Goal: Task Accomplishment & Management: Complete application form

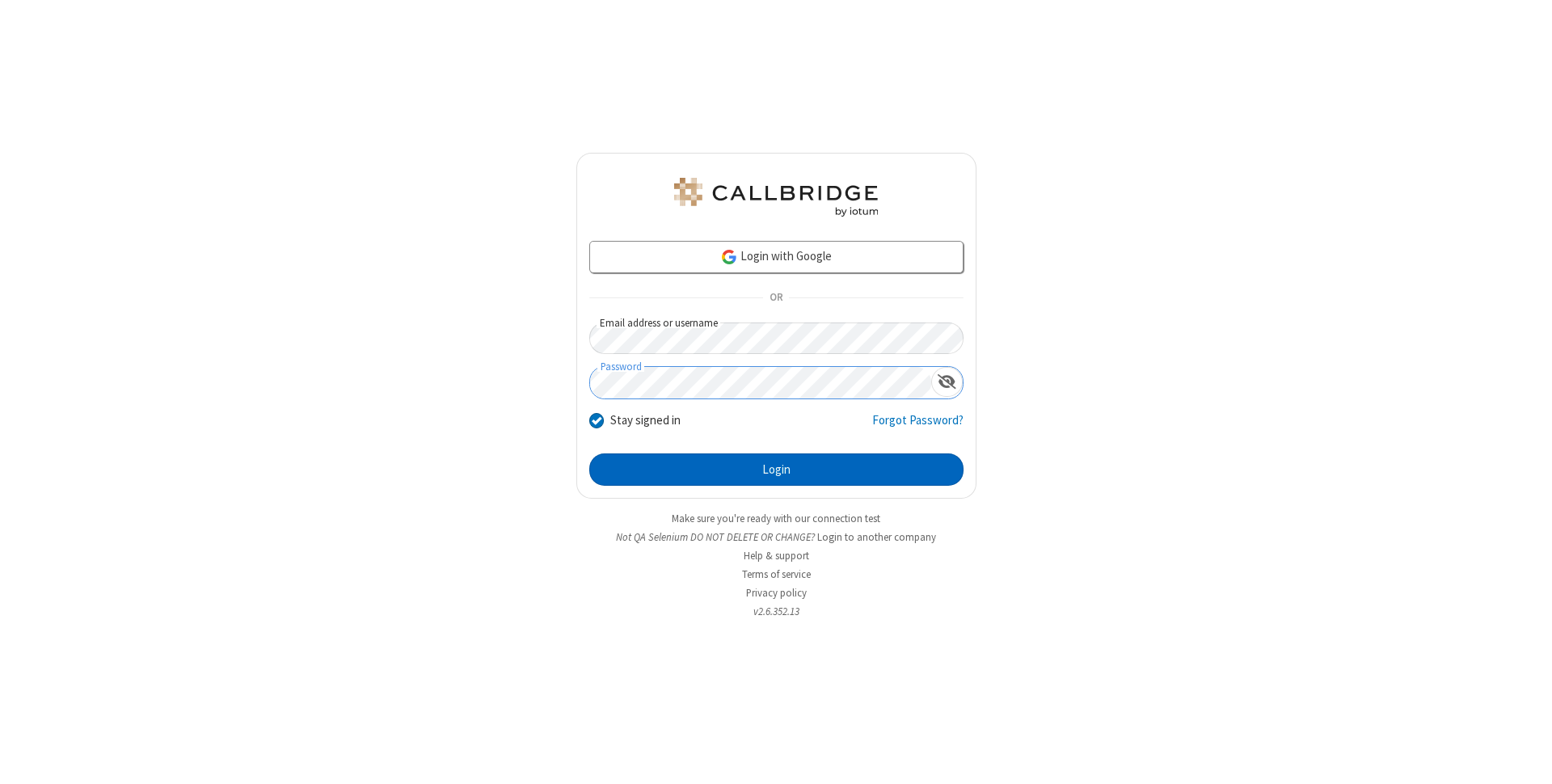
click at [776, 470] on button "Login" at bounding box center [776, 469] width 374 height 32
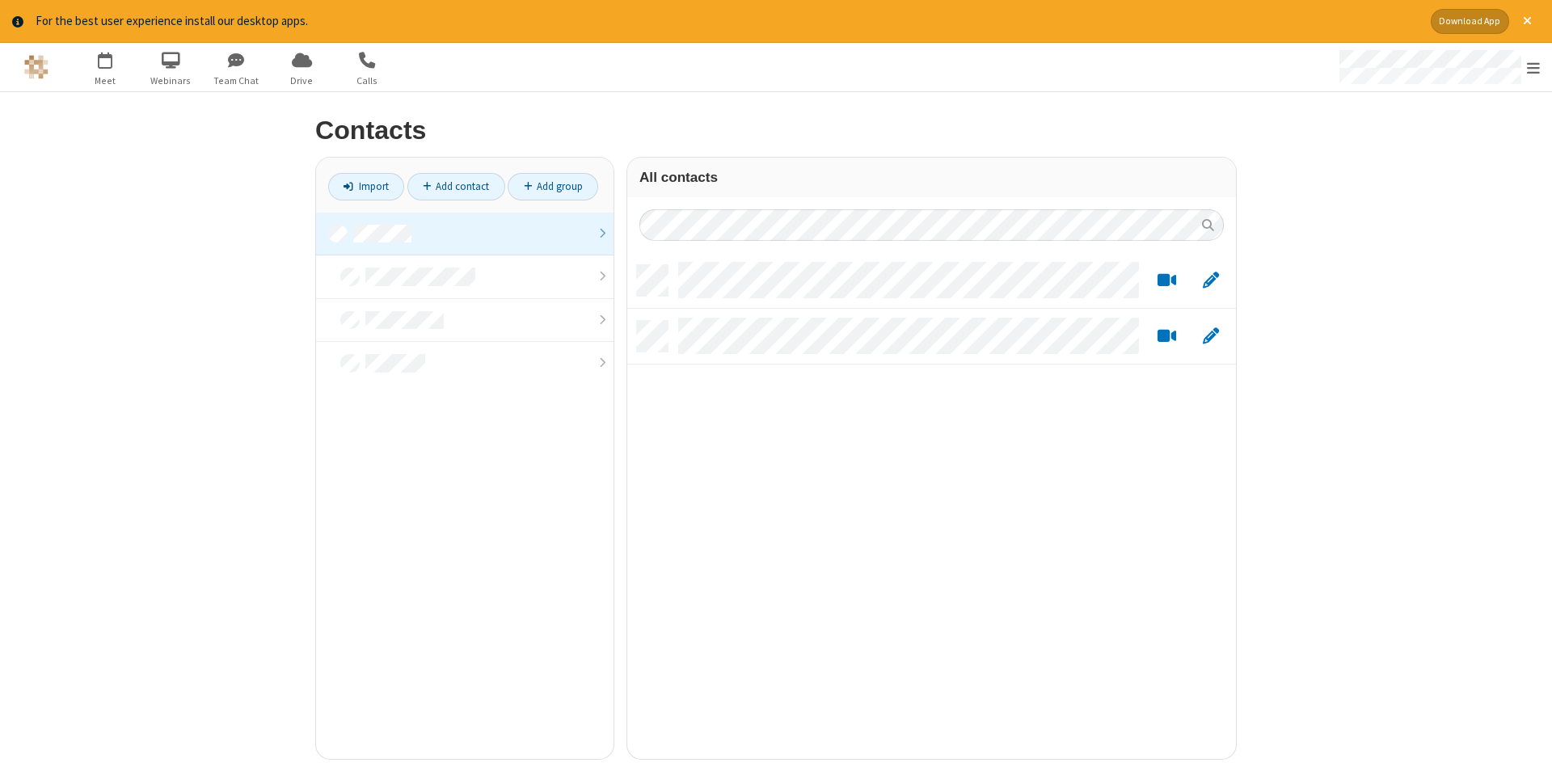
click at [465, 233] on link at bounding box center [465, 234] width 298 height 44
click at [456, 186] on link "Add contact" at bounding box center [456, 186] width 98 height 27
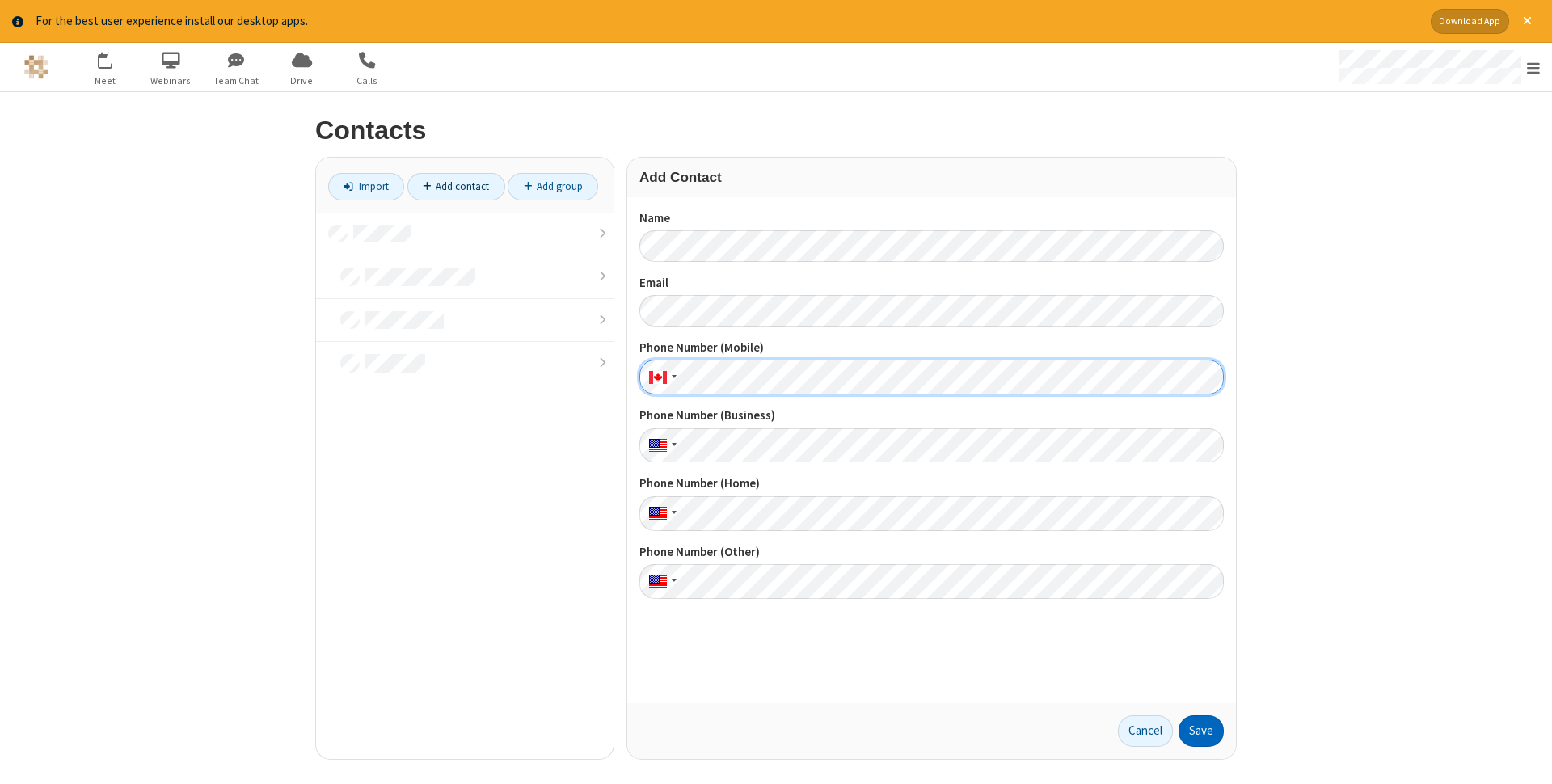
click at [1201, 730] on button "Save" at bounding box center [1201, 731] width 45 height 32
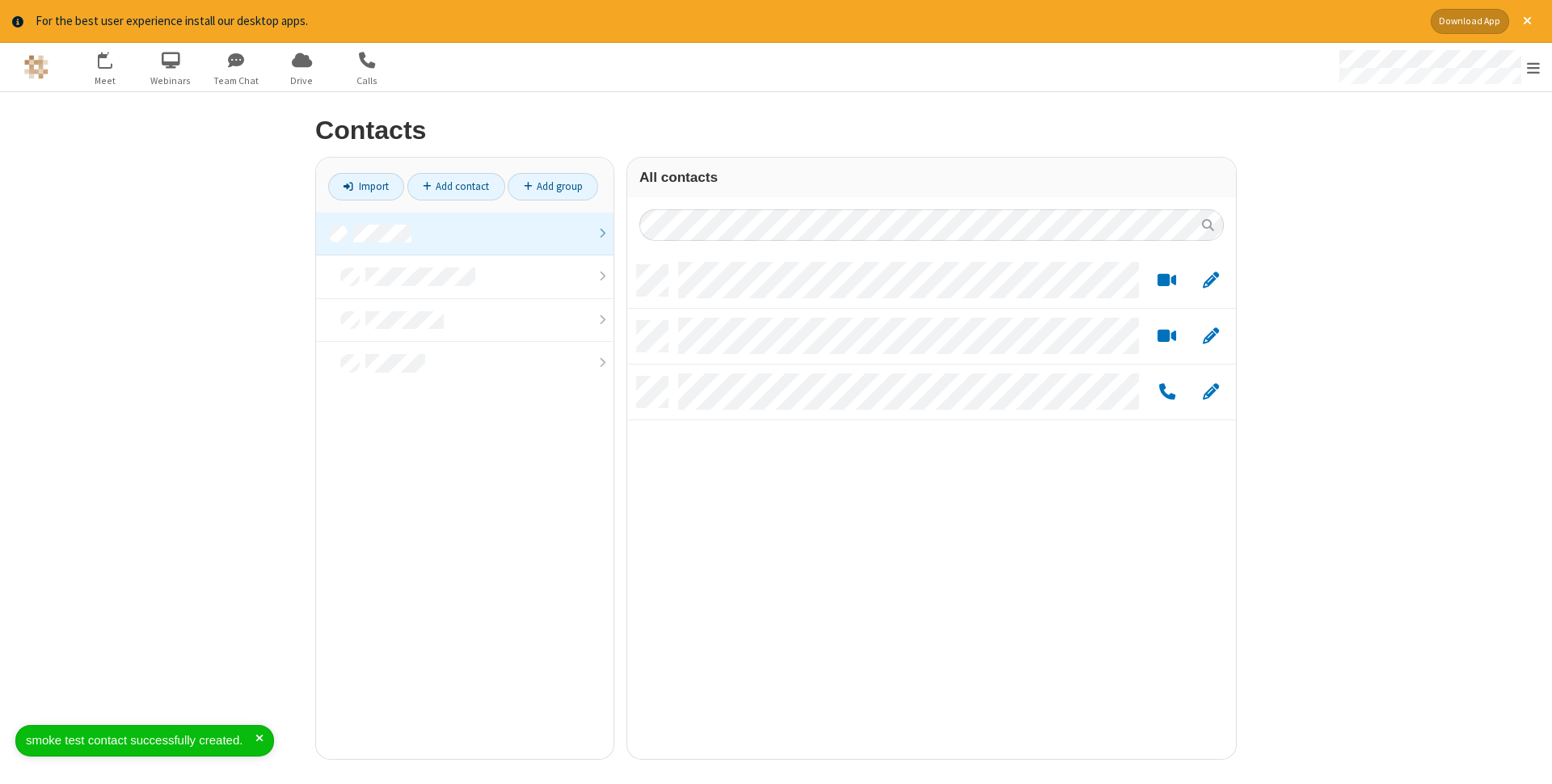
scroll to position [506, 608]
